Goal: Task Accomplishment & Management: Use online tool/utility

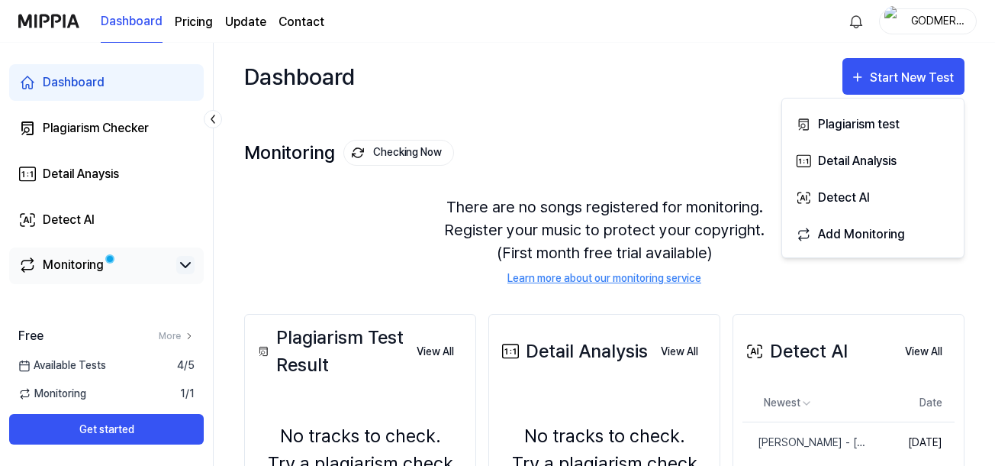
click at [186, 260] on icon at bounding box center [185, 265] width 18 height 18
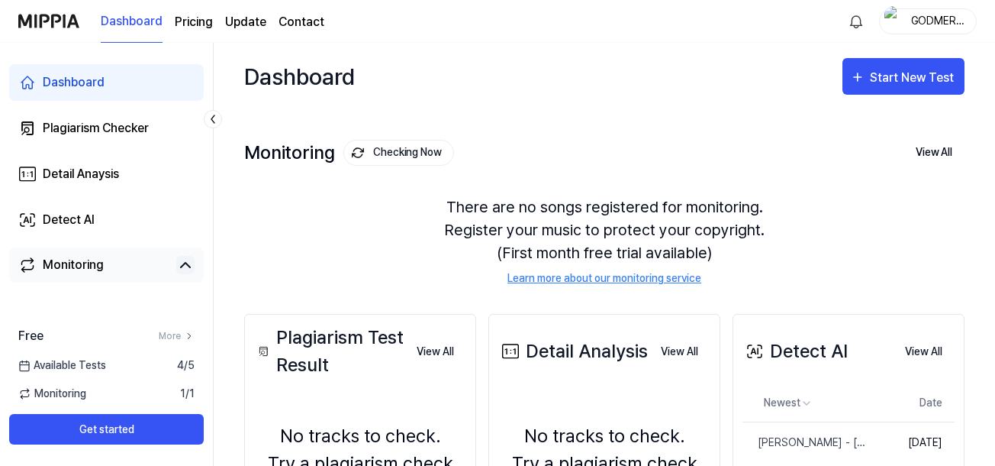
click at [186, 260] on icon at bounding box center [185, 265] width 18 height 18
click at [216, 253] on div "Dashboard Start New Test Monitoring Checking Now View All Monitoring There are …" at bounding box center [605, 254] width 782 height 423
click at [590, 233] on div "There are no songs registered for monitoring. Register your music to protect yo…" at bounding box center [604, 240] width 721 height 127
click at [944, 147] on button "View All" at bounding box center [934, 153] width 61 height 32
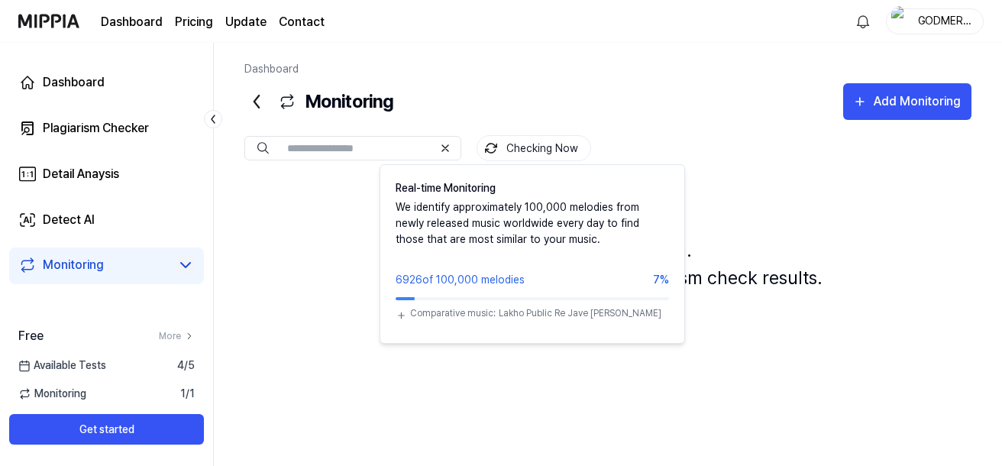
click at [538, 147] on button "Checking Now" at bounding box center [533, 148] width 115 height 26
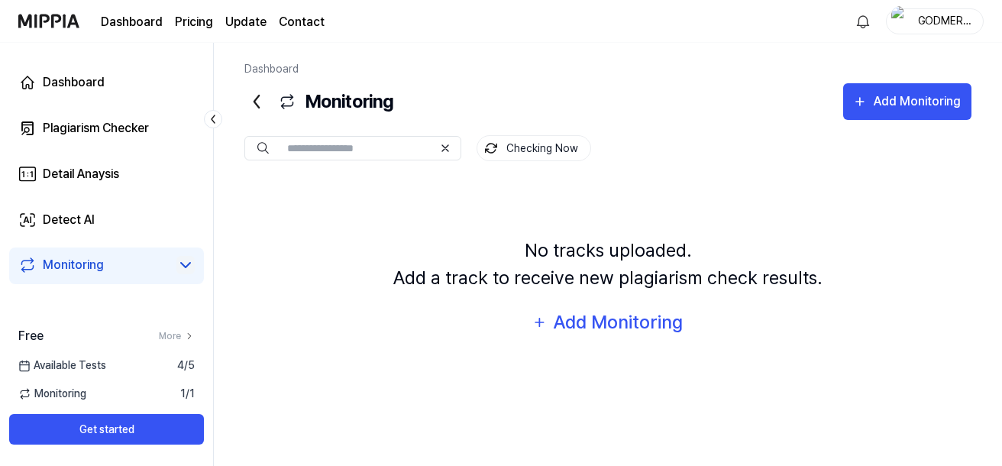
click at [538, 147] on button "Checking Now" at bounding box center [533, 148] width 115 height 26
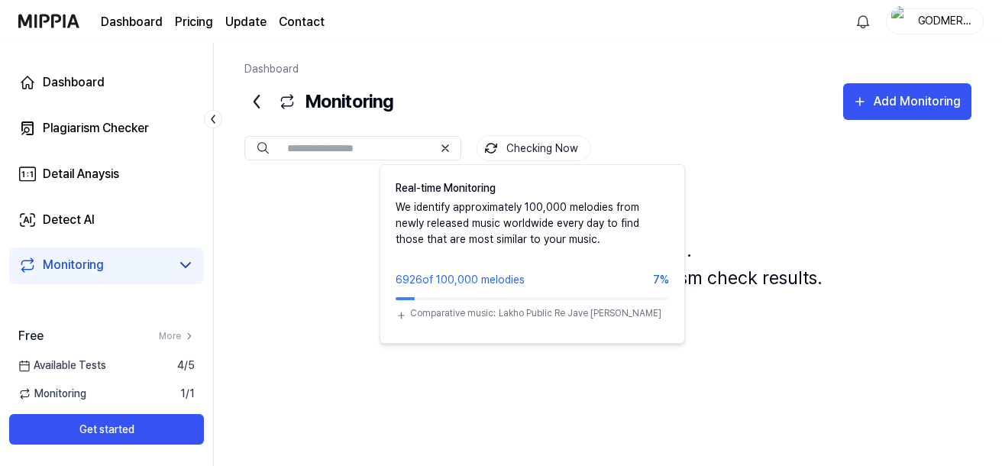
click at [538, 147] on button "Checking Now" at bounding box center [533, 148] width 115 height 26
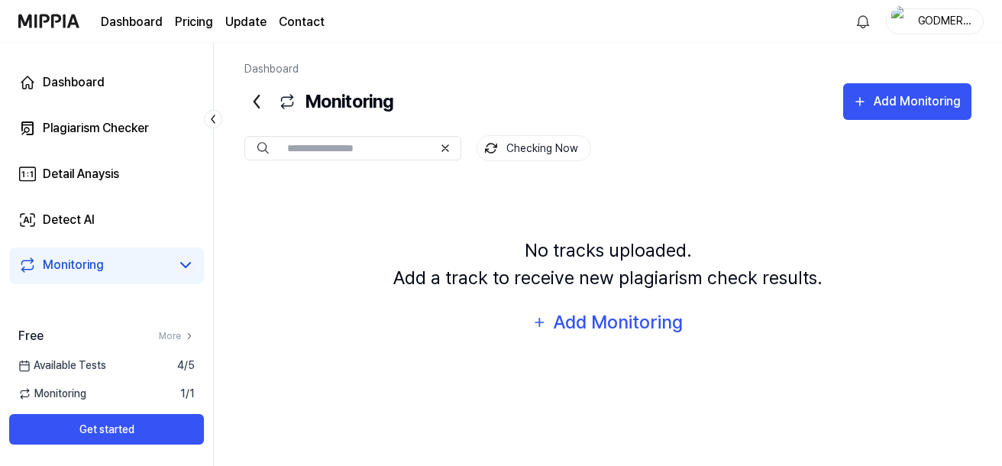
click at [379, 231] on div "No tracks uploaded. Add a track to receive new plagiarism check results. Add Mo…" at bounding box center [607, 288] width 727 height 215
click at [612, 312] on div "Add Monitoring" at bounding box center [618, 322] width 132 height 29
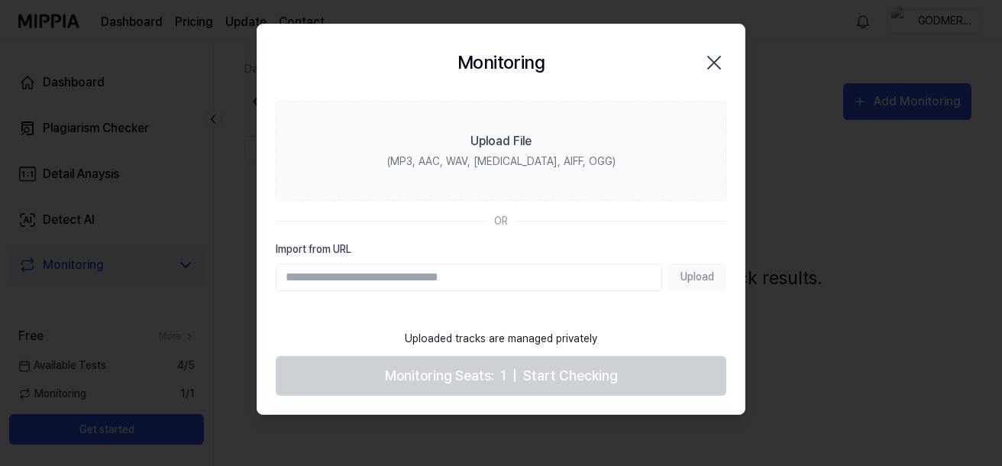
click at [327, 278] on input "Import from URL" at bounding box center [469, 276] width 386 height 27
type input "**********"
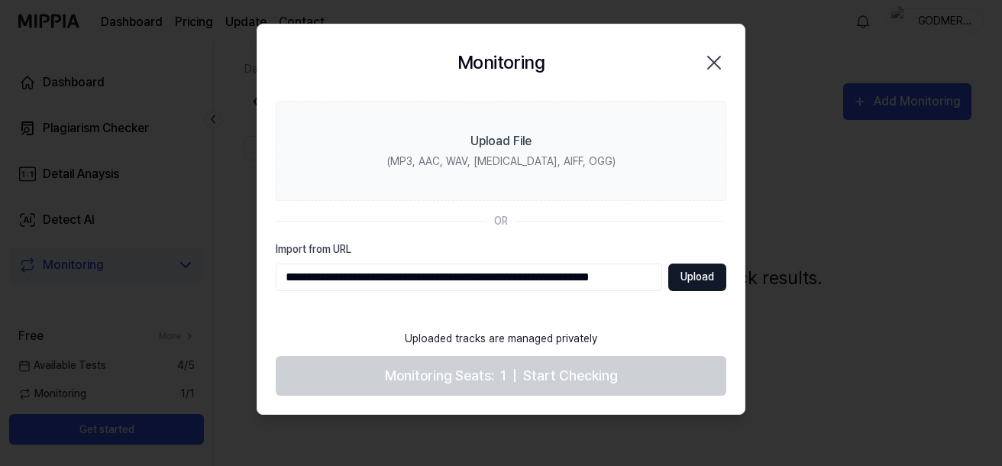
click at [704, 274] on button "Upload" at bounding box center [697, 276] width 58 height 27
type input "**********"
click at [706, 282] on button "Upload" at bounding box center [697, 276] width 58 height 27
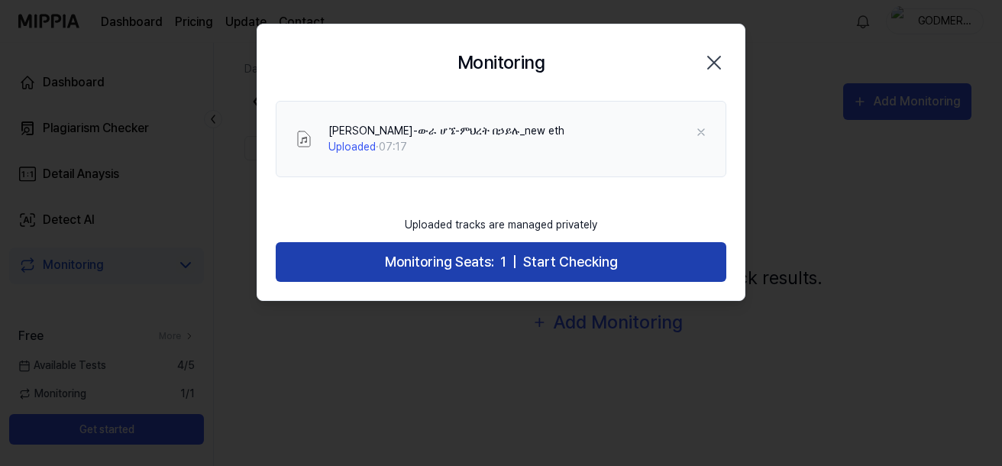
click at [680, 250] on button "Monitoring Seats: 1 | Start Checking" at bounding box center [501, 262] width 450 height 40
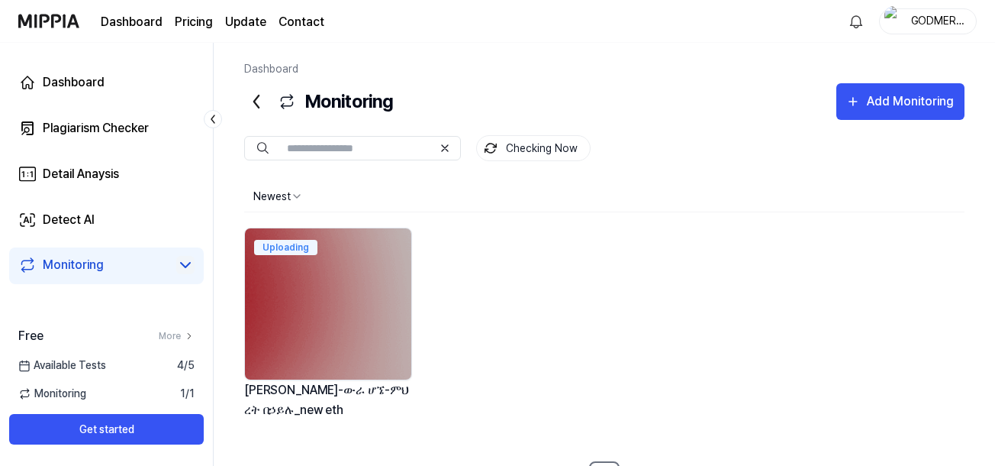
scroll to position [26, 0]
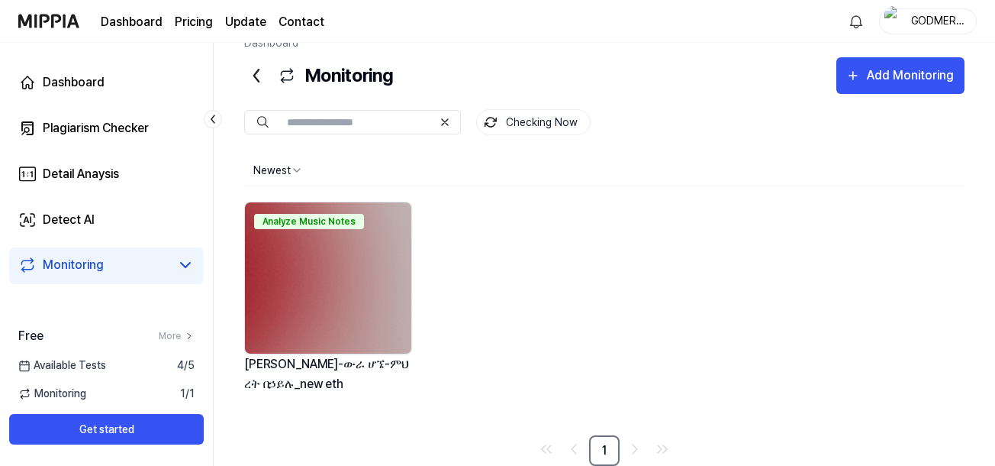
click at [289, 279] on img at bounding box center [328, 277] width 166 height 151
click at [285, 221] on div "Analyze Music Notes" at bounding box center [309, 221] width 110 height 15
click at [285, 220] on div "Analyze Music Notes" at bounding box center [309, 221] width 110 height 15
click at [303, 262] on img at bounding box center [328, 277] width 166 height 151
